Goal: Information Seeking & Learning: Learn about a topic

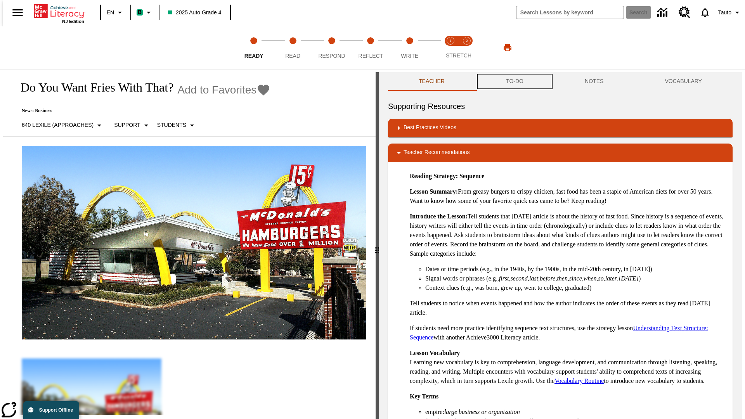
click at [514, 82] on button "TO-DO" at bounding box center [515, 81] width 79 height 19
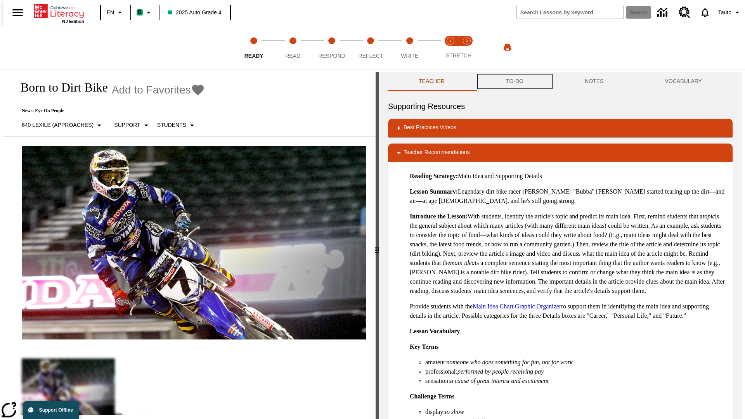
click at [514, 82] on button "TO-DO" at bounding box center [515, 81] width 79 height 19
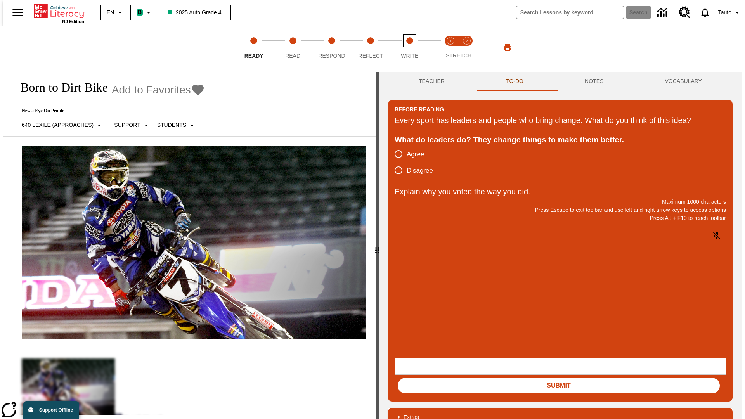
click at [410, 48] on span "Write" at bounding box center [409, 53] width 17 height 14
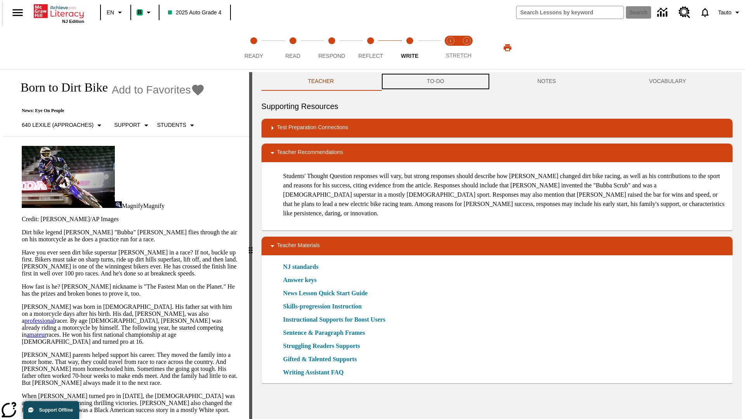
scroll to position [0, 0]
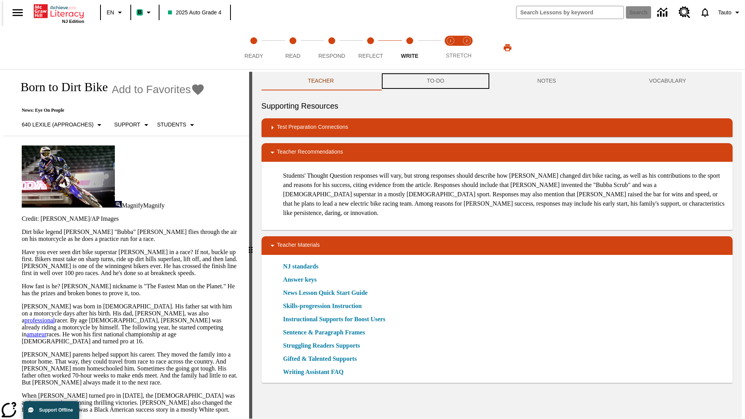
click at [435, 82] on button "TO-DO" at bounding box center [435, 81] width 111 height 19
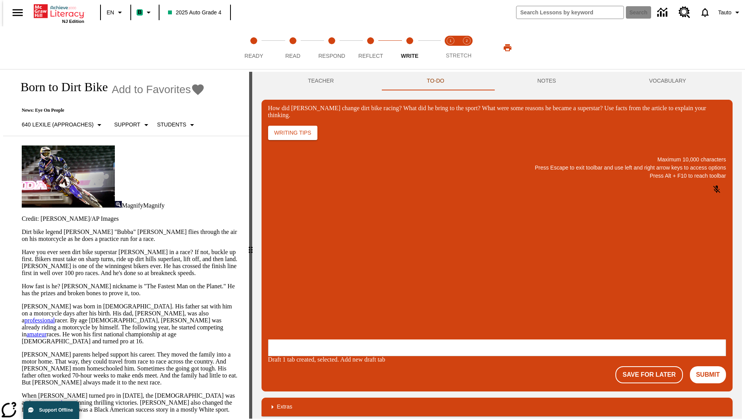
scroll to position [0, 0]
click at [654, 366] on button "Save For Later" at bounding box center [649, 374] width 67 height 17
